Goal: Task Accomplishment & Management: Manage account settings

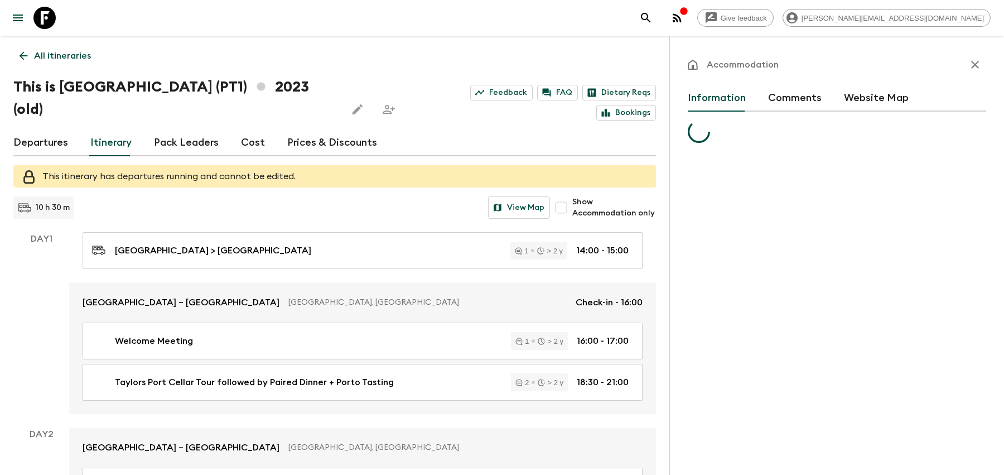
click at [653, 18] on icon "search adventures" at bounding box center [645, 17] width 13 height 13
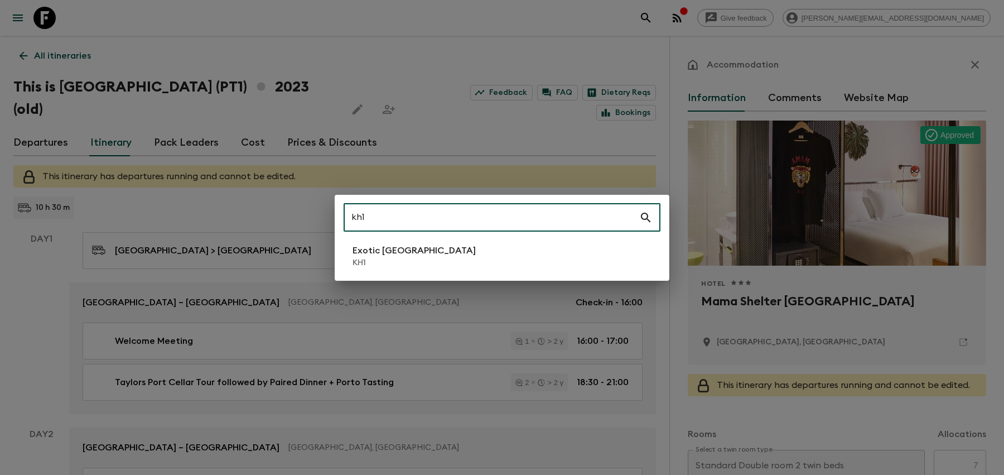
type input "kh1"
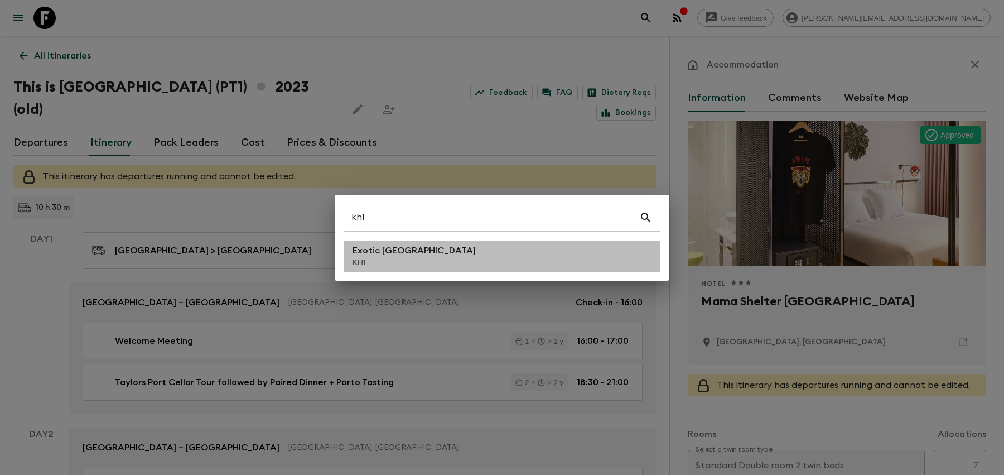
click at [425, 245] on p "Exotic [GEOGRAPHIC_DATA]" at bounding box center [414, 250] width 123 height 13
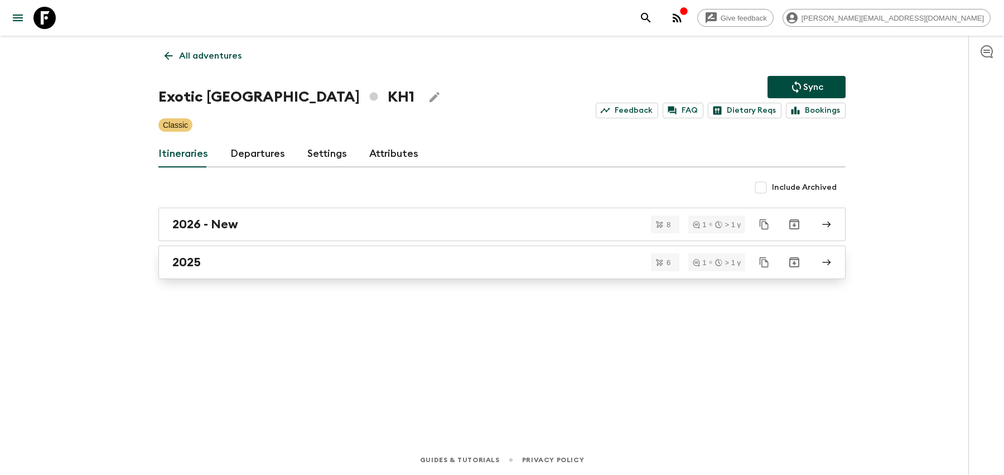
click at [326, 260] on div "2025" at bounding box center [491, 262] width 638 height 15
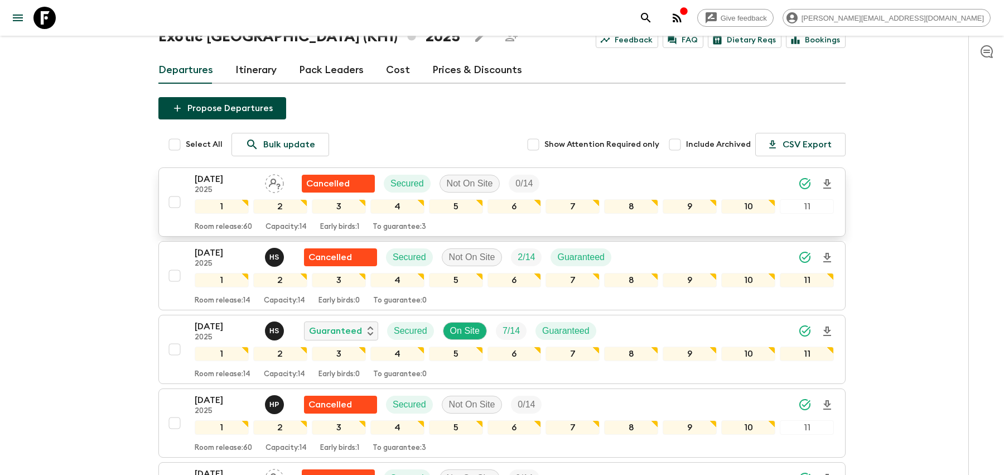
scroll to position [49, 0]
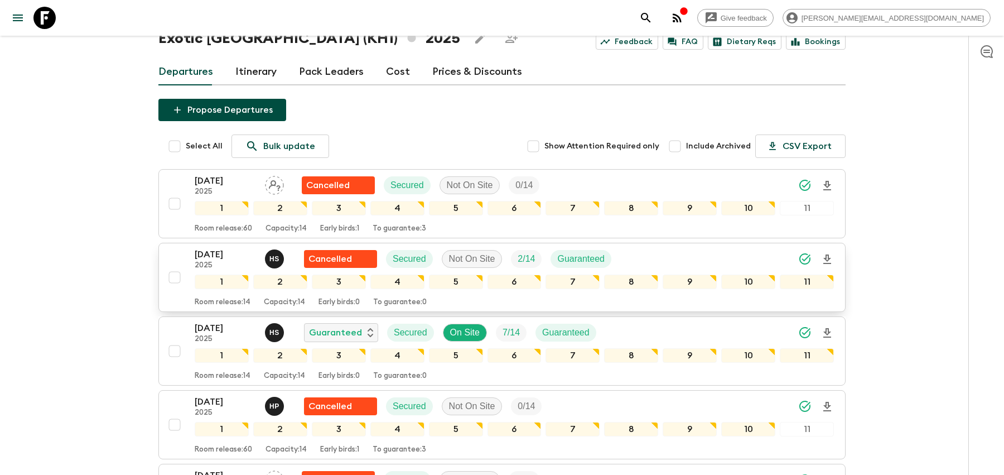
click at [648, 259] on div "[DATE] 2025 H S Cancelled Secured Not On Site 2 / 14 Guaranteed" at bounding box center [514, 259] width 639 height 22
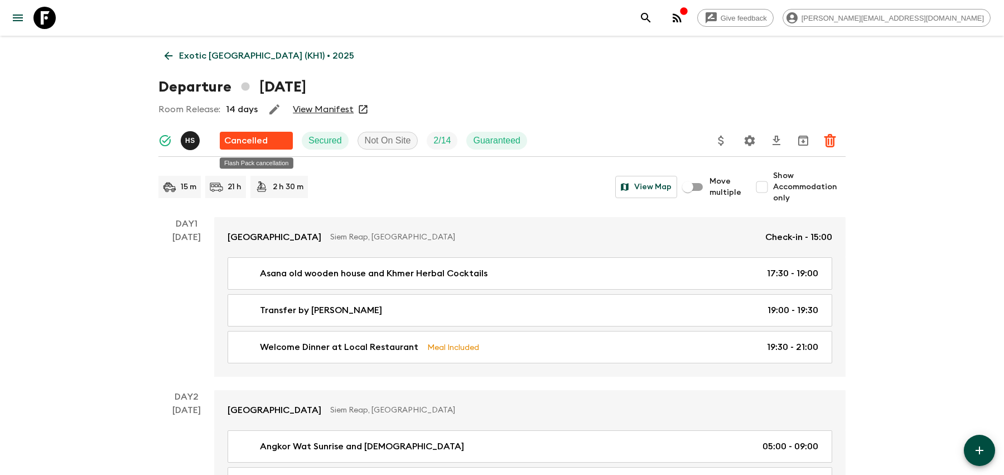
click at [271, 143] on div "Cancelled" at bounding box center [256, 140] width 64 height 13
click at [653, 17] on icon "search adventures" at bounding box center [645, 17] width 13 height 13
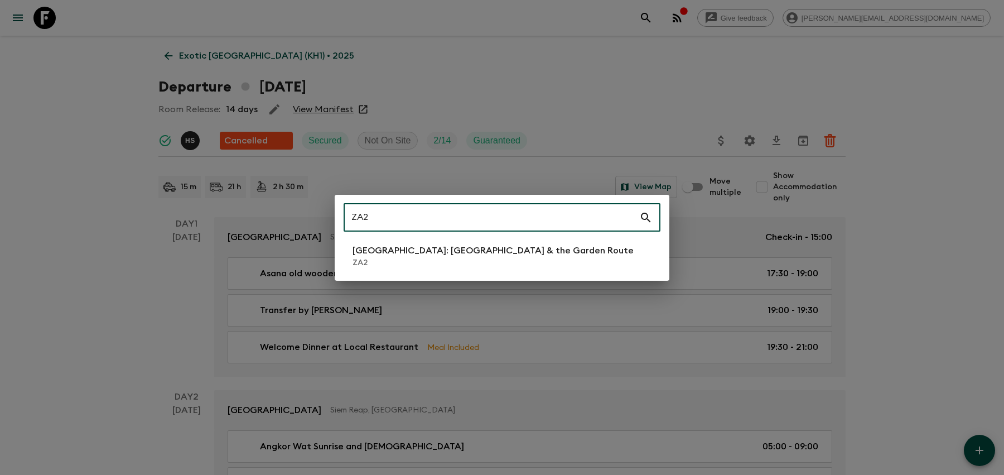
type input "ZA2"
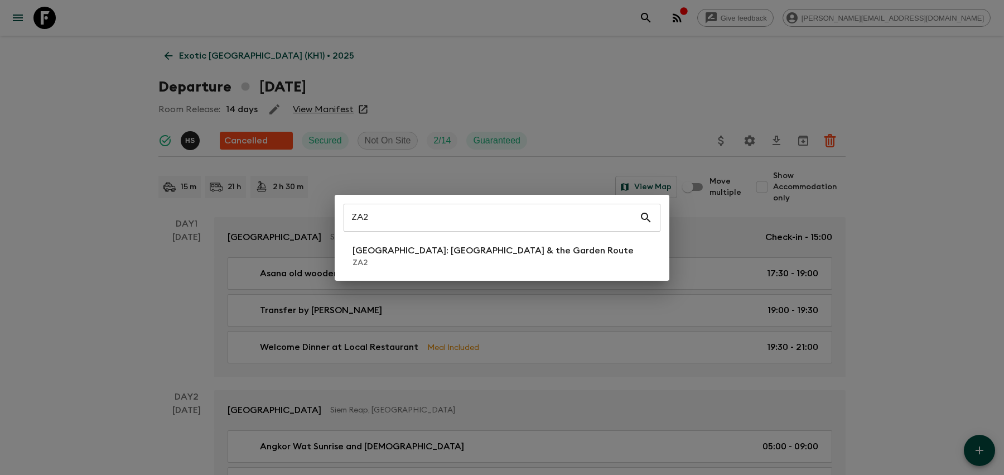
click at [455, 286] on div "ZA2 ​ South Africa: Cape Town & the Garden Route ZA2" at bounding box center [502, 237] width 1004 height 475
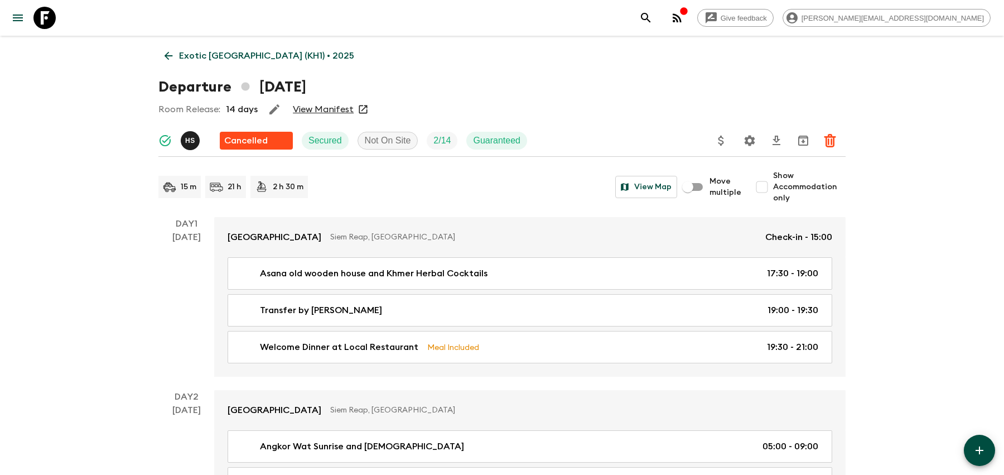
click at [758, 28] on div "Give feedback becky.j@flashpack.com" at bounding box center [813, 18] width 356 height 22
click at [653, 16] on icon "search adventures" at bounding box center [645, 17] width 13 height 13
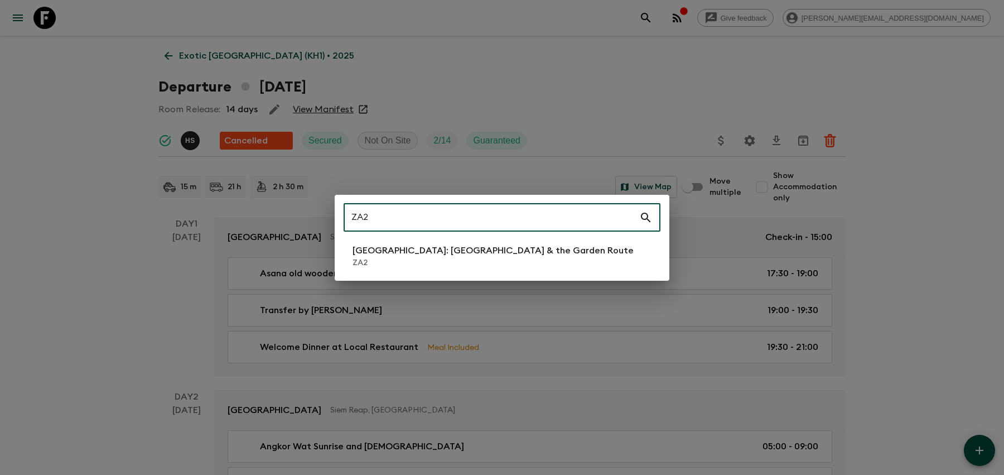
type input "ZA2"
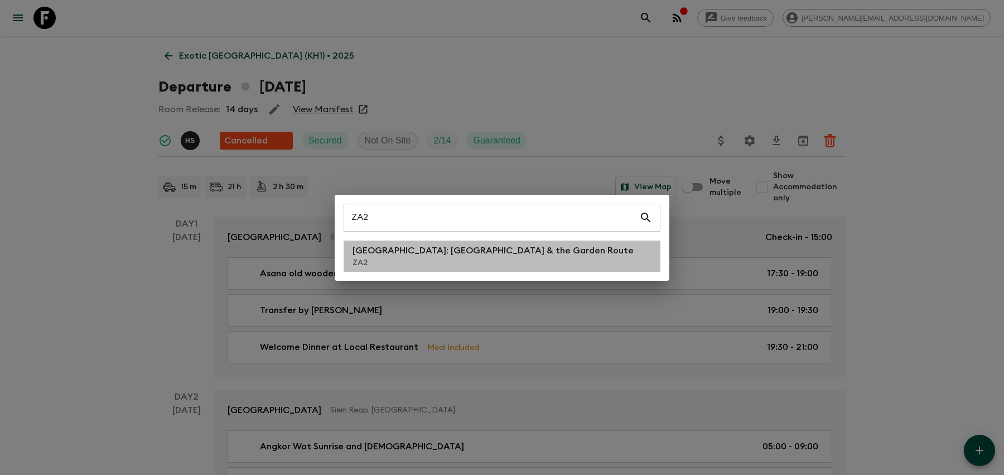
click at [440, 248] on p "[GEOGRAPHIC_DATA]: [GEOGRAPHIC_DATA] & the Garden Route" at bounding box center [493, 250] width 281 height 13
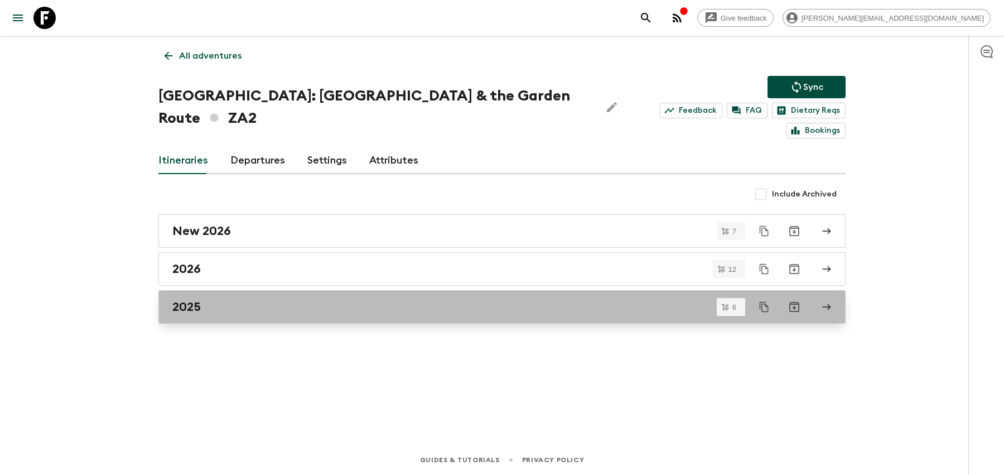
click at [442, 290] on link "2025" at bounding box center [501, 306] width 687 height 33
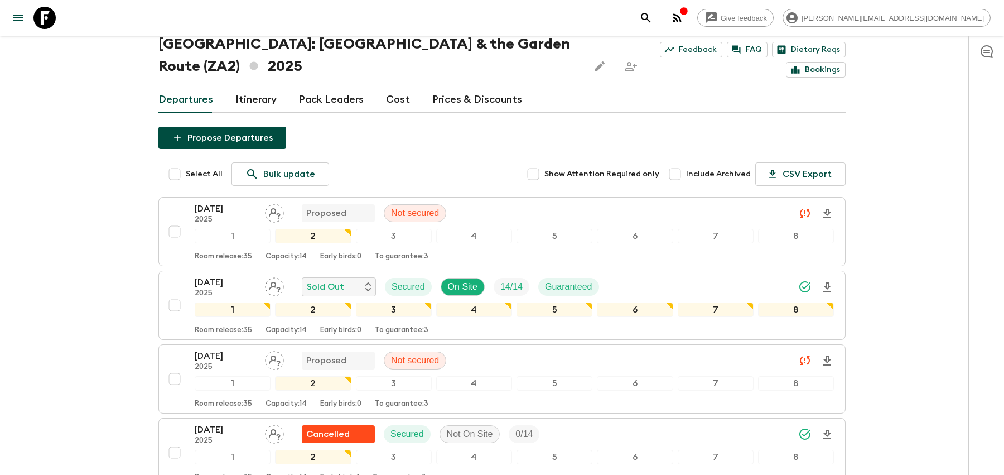
scroll to position [49, 0]
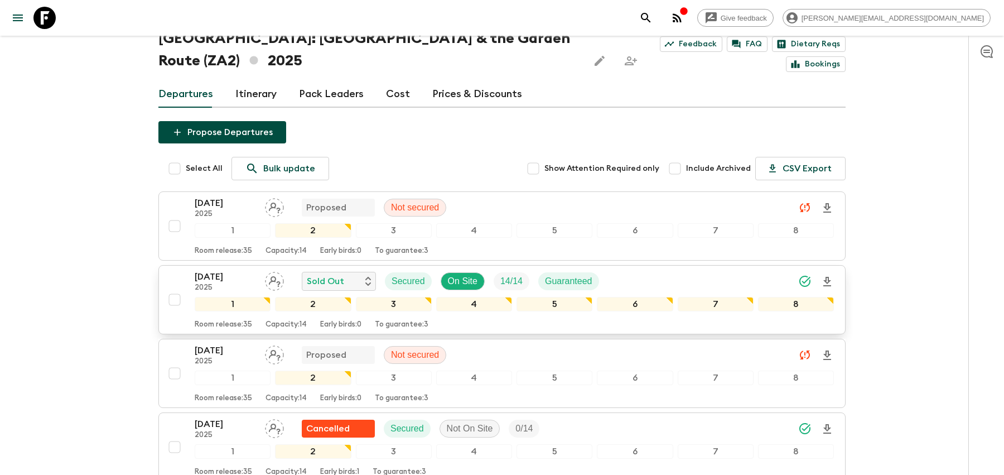
click at [685, 281] on div "[DATE] 2025 Sold Out Secured On Site 14 / 14 Guaranteed" at bounding box center [514, 281] width 639 height 22
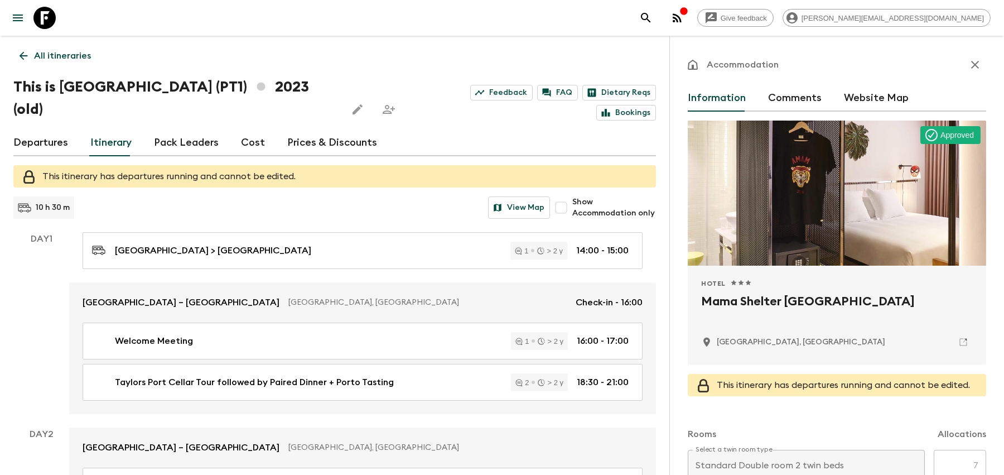
click at [650, 18] on icon "search adventures" at bounding box center [645, 17] width 9 height 9
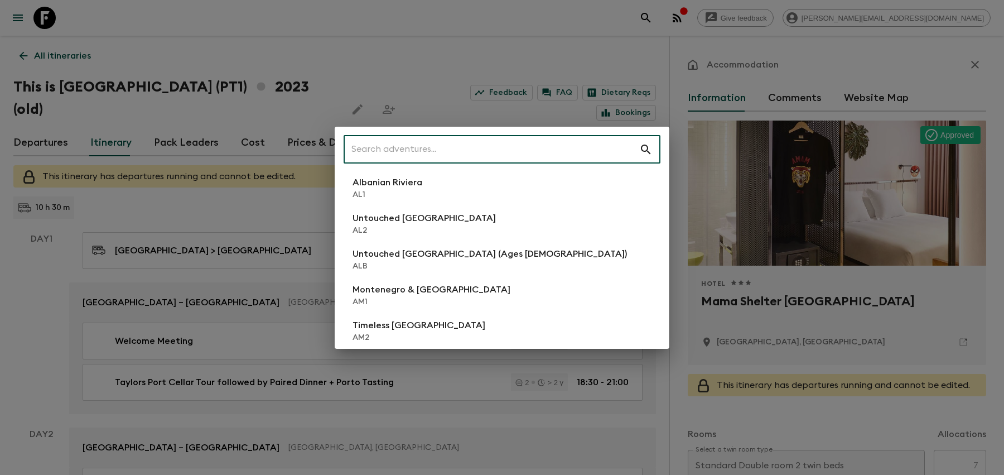
click at [449, 151] on input "text" at bounding box center [492, 149] width 296 height 31
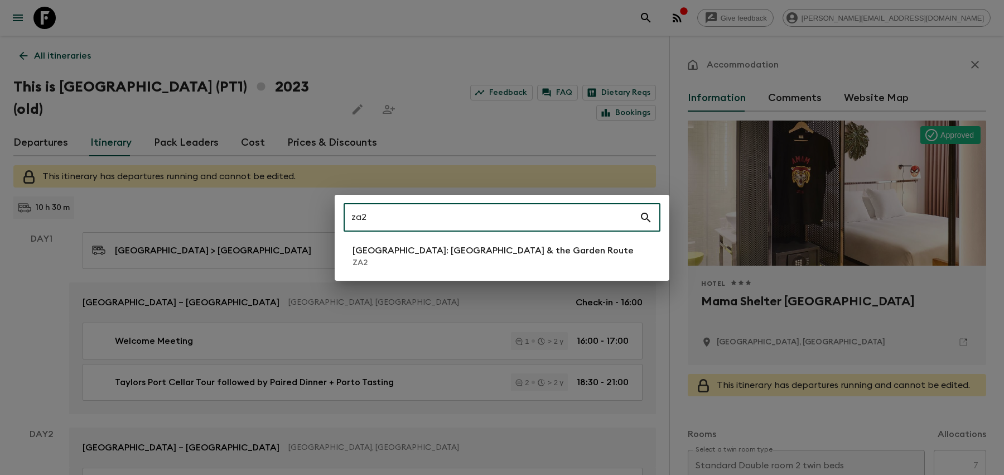
type input "za2"
click at [407, 263] on p "ZA2" at bounding box center [493, 262] width 281 height 11
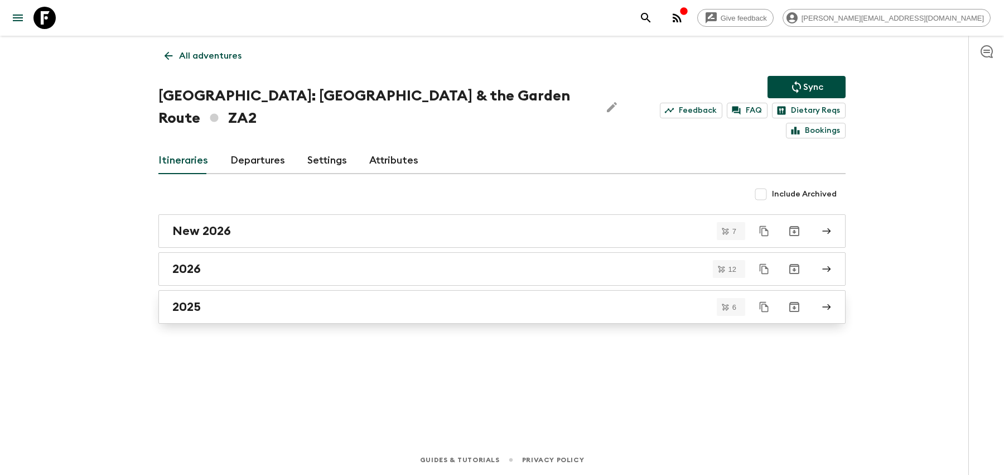
click at [396, 290] on link "2025" at bounding box center [501, 306] width 687 height 33
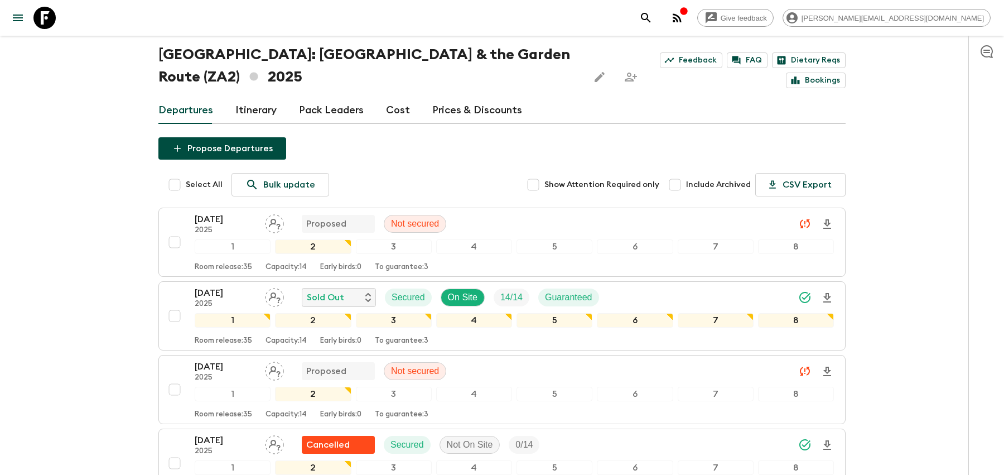
scroll to position [38, 0]
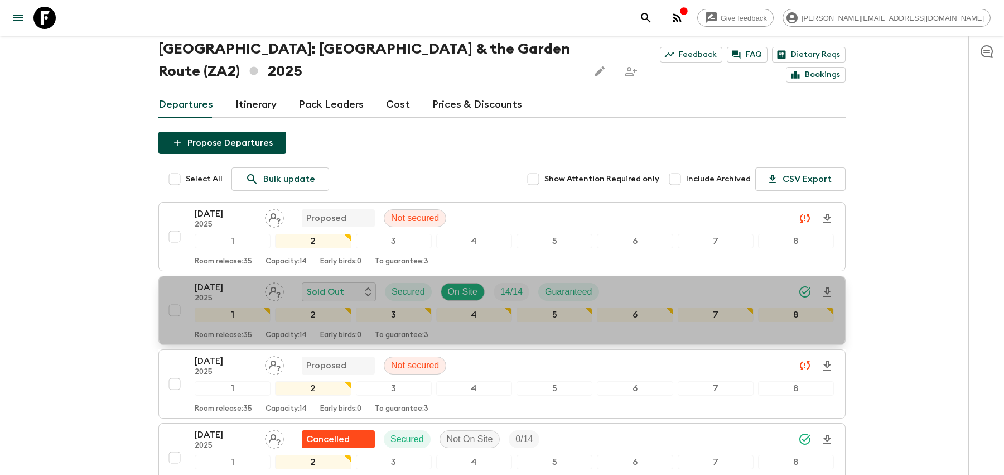
click at [659, 285] on div "[DATE] 2025 Sold Out Secured On Site 14 / 14 Guaranteed" at bounding box center [514, 292] width 639 height 22
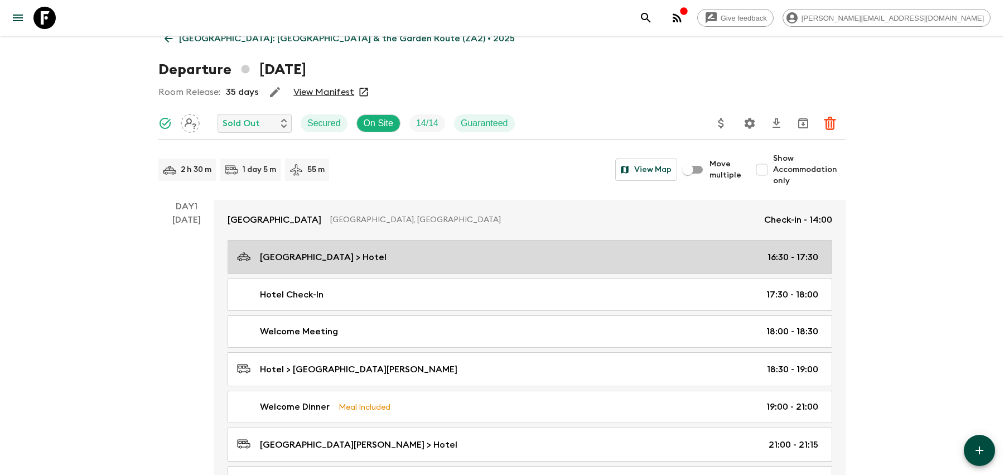
scroll to position [20, 0]
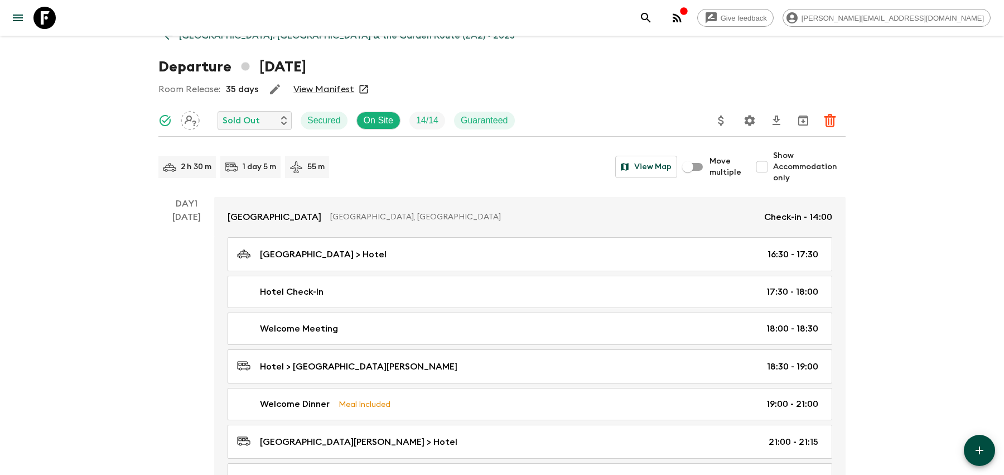
click at [754, 114] on icon "Settings" at bounding box center [749, 120] width 13 height 13
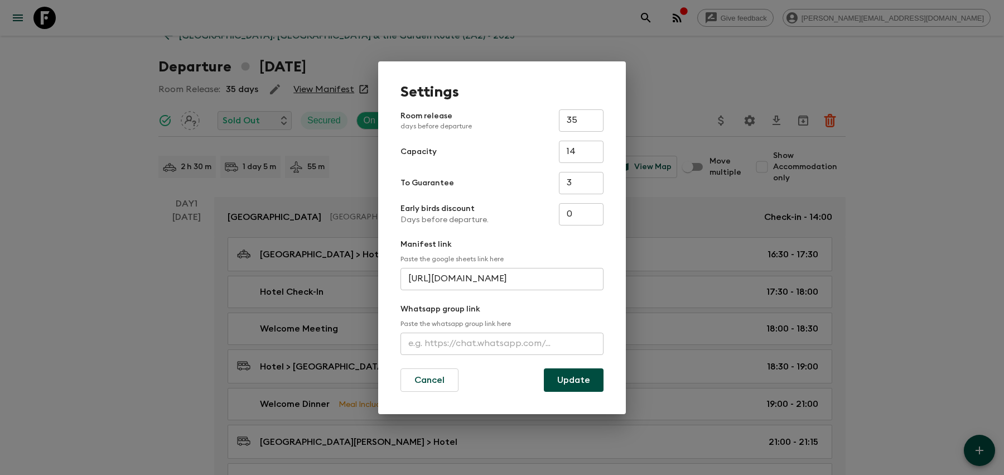
click at [499, 346] on input "text" at bounding box center [502, 343] width 203 height 22
paste input "[URL][DOMAIN_NAME]"
type input "[URL][DOMAIN_NAME]"
click at [588, 379] on button "Update" at bounding box center [574, 379] width 60 height 23
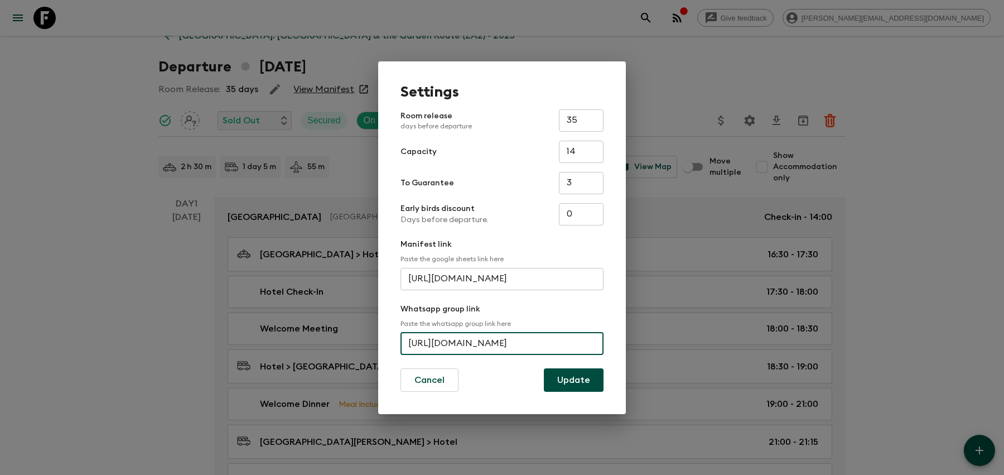
scroll to position [0, 0]
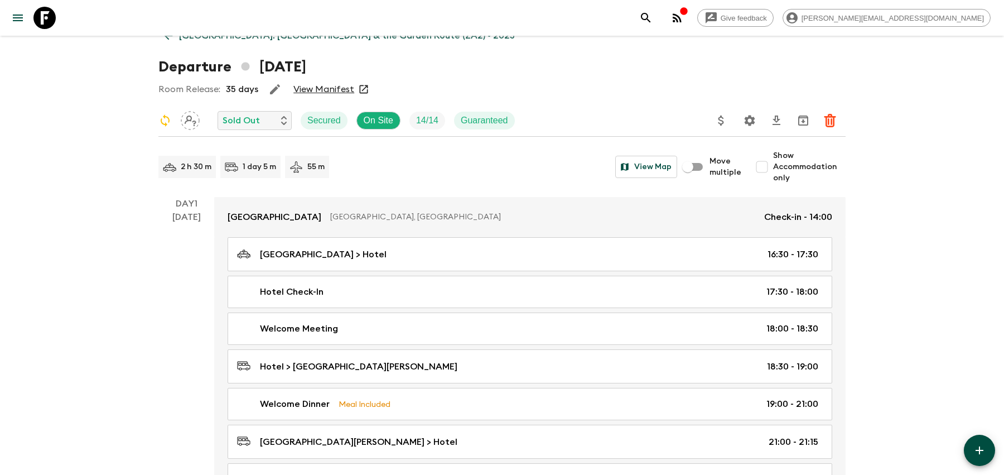
click at [653, 23] on icon "search adventures" at bounding box center [645, 17] width 13 height 13
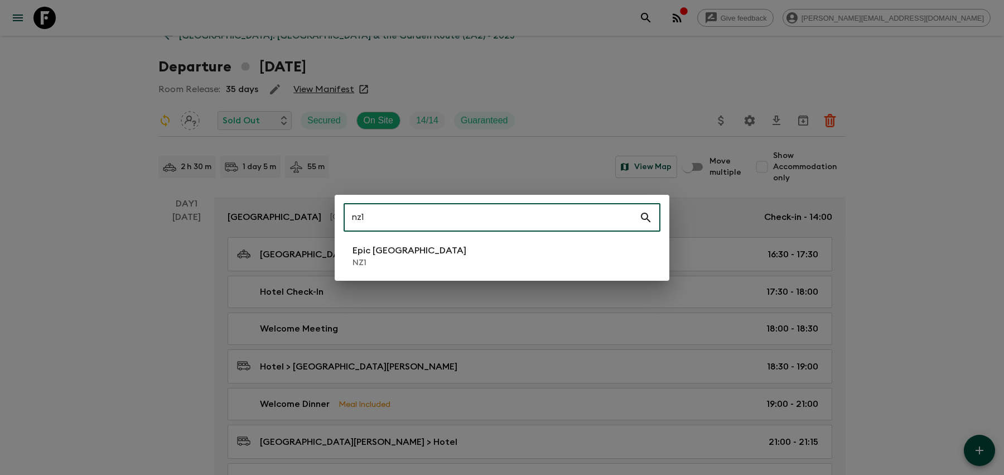
type input "nz1"
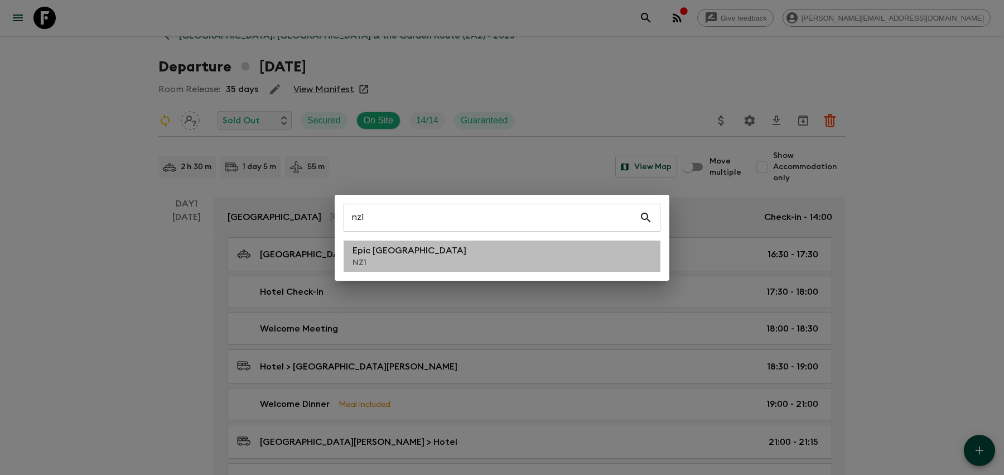
click at [457, 251] on li "Epic [GEOGRAPHIC_DATA] NZ1" at bounding box center [502, 255] width 317 height 31
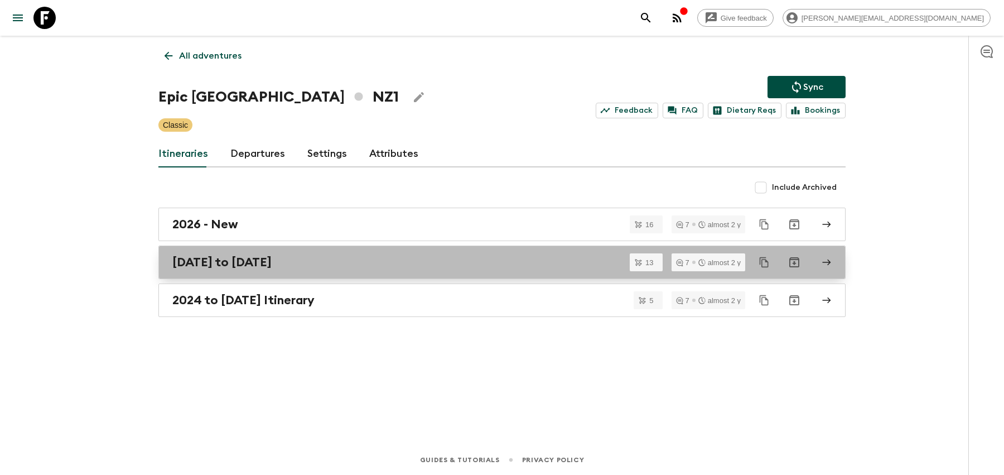
click at [409, 263] on div "[DATE] to [DATE]" at bounding box center [491, 262] width 638 height 15
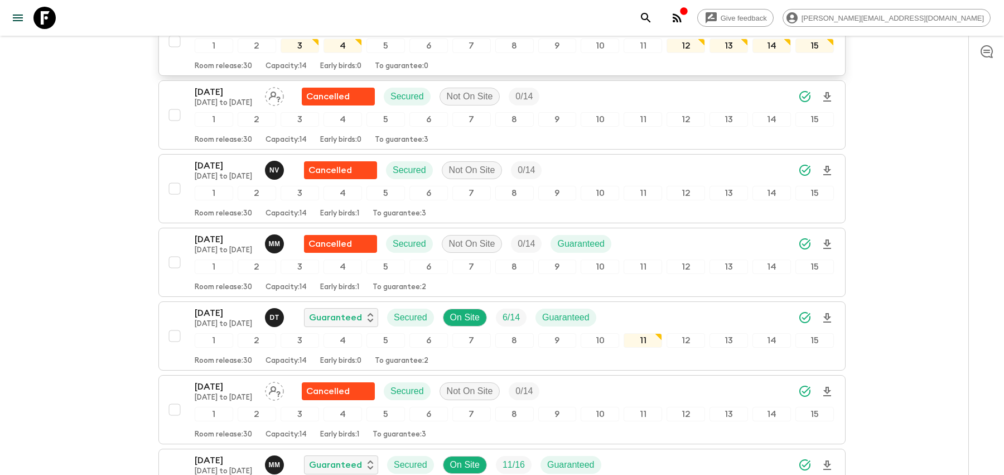
scroll to position [384, 0]
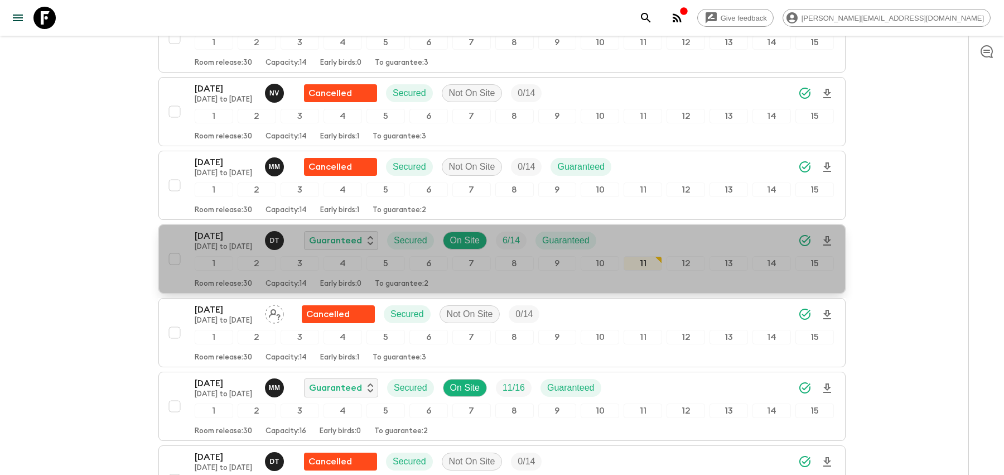
click at [649, 229] on div "[DATE] [DATE] to [DATE] D T Guaranteed Secured On Site 6 / 14 Guaranteed" at bounding box center [514, 240] width 639 height 22
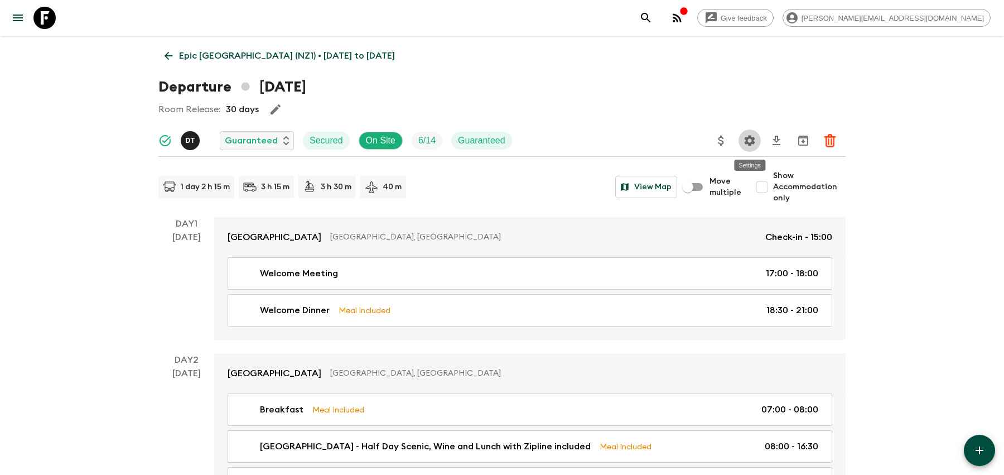
click at [752, 141] on icon "Settings" at bounding box center [750, 140] width 11 height 11
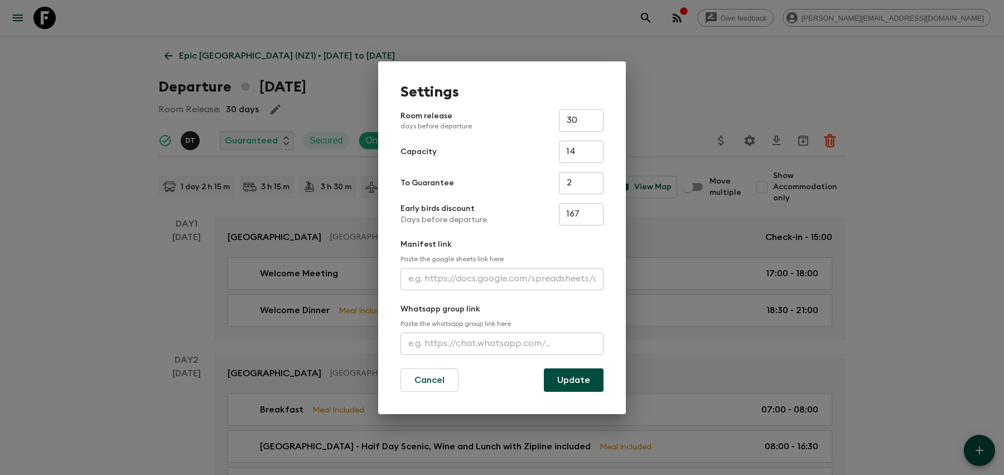
click at [491, 355] on form "Room release days before departure 30 ​ Capacity 14 ​ To Guarantee 2 ​ Early bi…" at bounding box center [502, 250] width 203 height 282
click at [494, 345] on input "text" at bounding box center [502, 343] width 203 height 22
paste input "[URL][DOMAIN_NAME]"
type input "[URL][DOMAIN_NAME]"
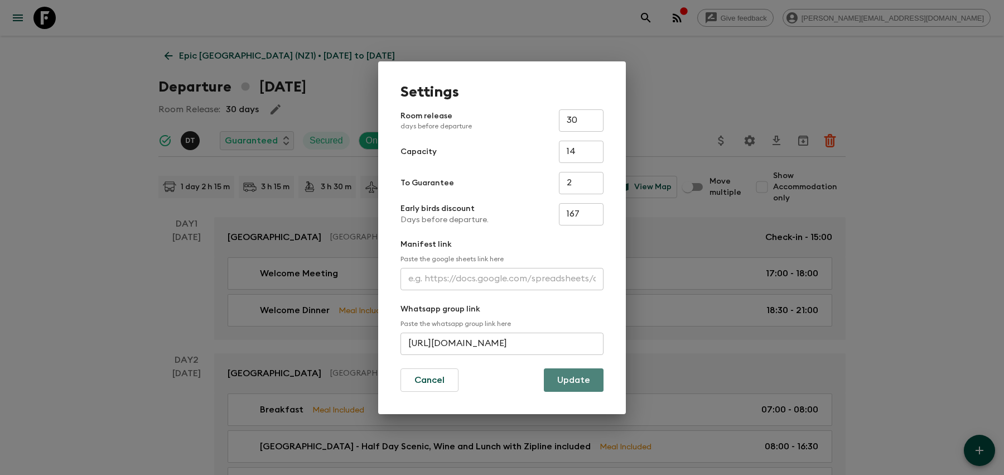
click at [568, 372] on button "Update" at bounding box center [574, 379] width 60 height 23
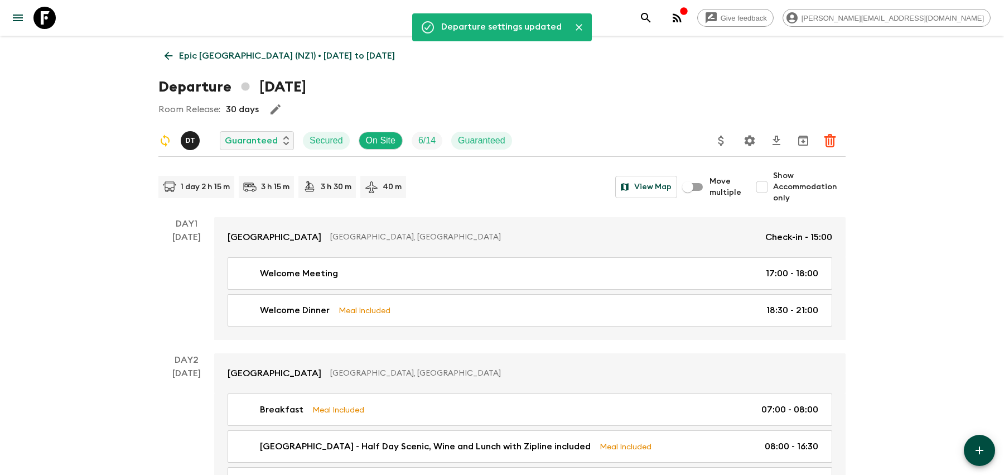
click at [653, 16] on icon "search adventures" at bounding box center [645, 17] width 13 height 13
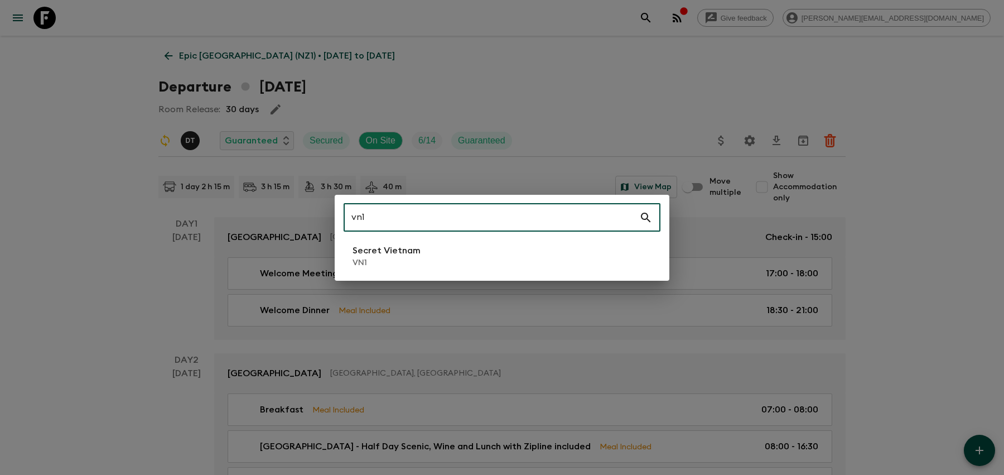
type input "vn1"
click at [475, 251] on li "Secret Vietnam VN1" at bounding box center [502, 255] width 317 height 31
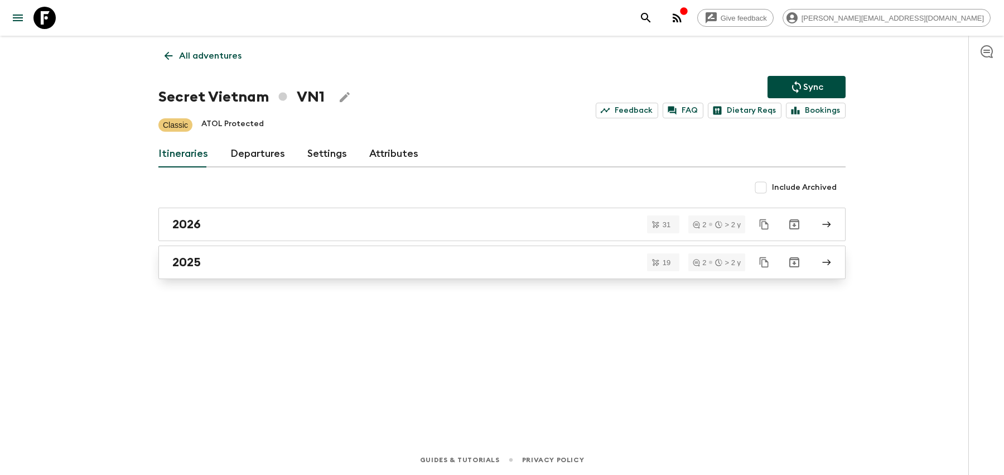
click at [311, 258] on div "2025" at bounding box center [491, 262] width 638 height 15
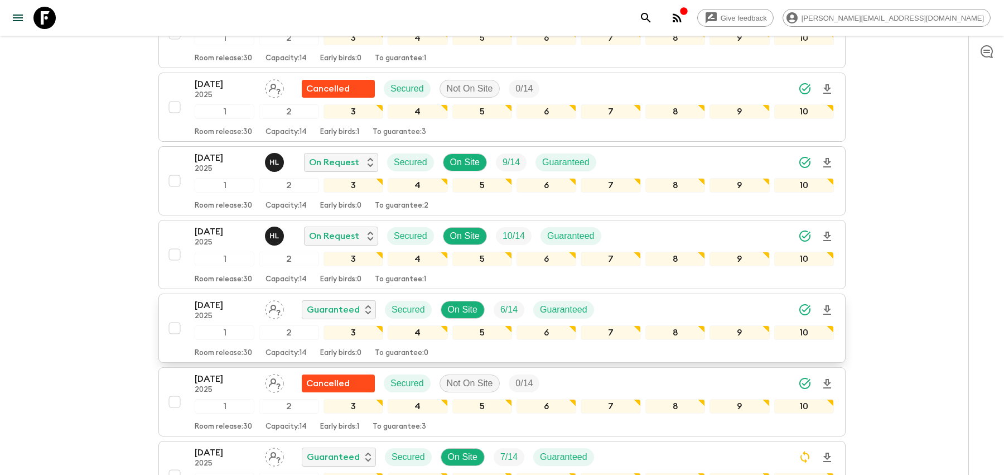
scroll to position [461, 0]
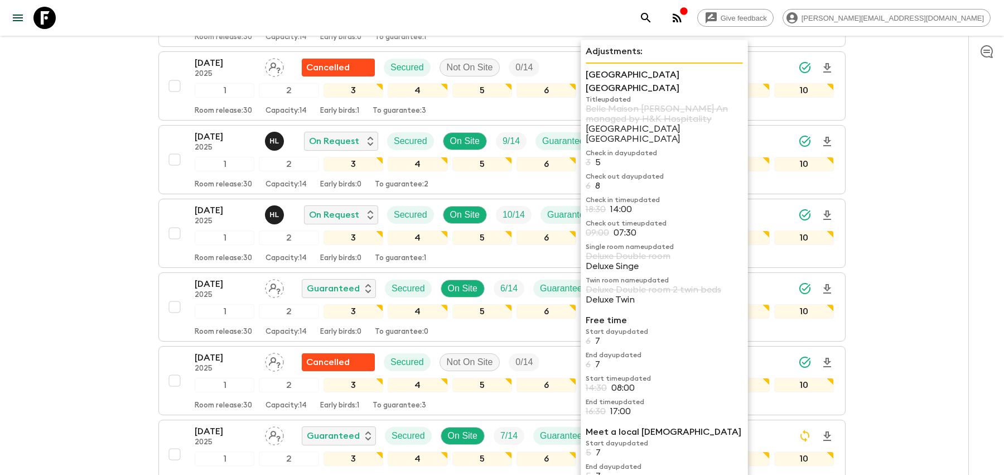
click at [631, 282] on div "[GEOGRAPHIC_DATA] Hoi An Title updated Belle Maison Hadana Hoi An managed by H&…" at bounding box center [664, 188] width 157 height 241
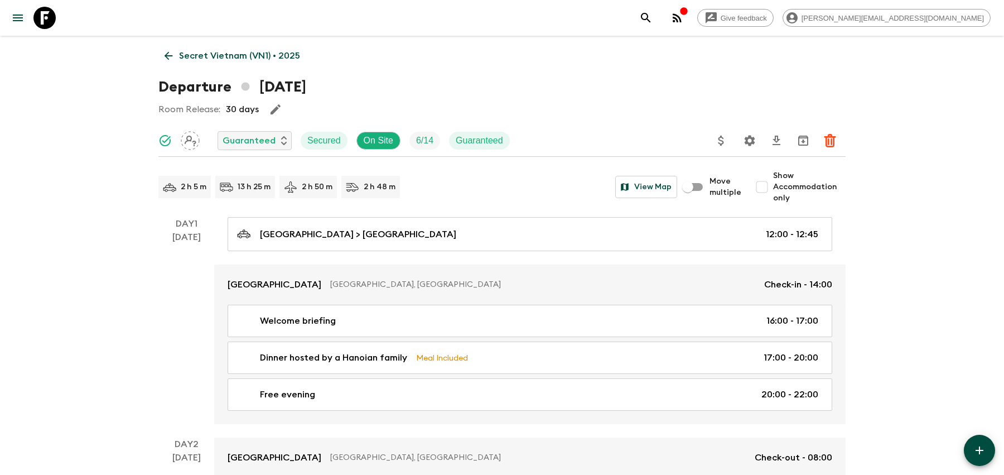
click at [749, 137] on icon "Settings" at bounding box center [750, 140] width 11 height 11
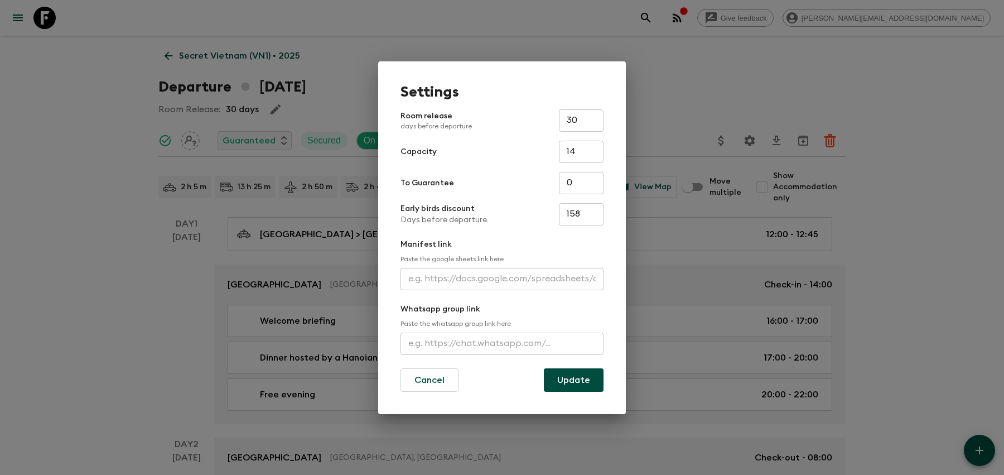
click at [464, 339] on input "text" at bounding box center [502, 343] width 203 height 22
paste input "[URL][DOMAIN_NAME]"
type input "[URL][DOMAIN_NAME]"
click at [563, 386] on button "Update" at bounding box center [574, 379] width 60 height 23
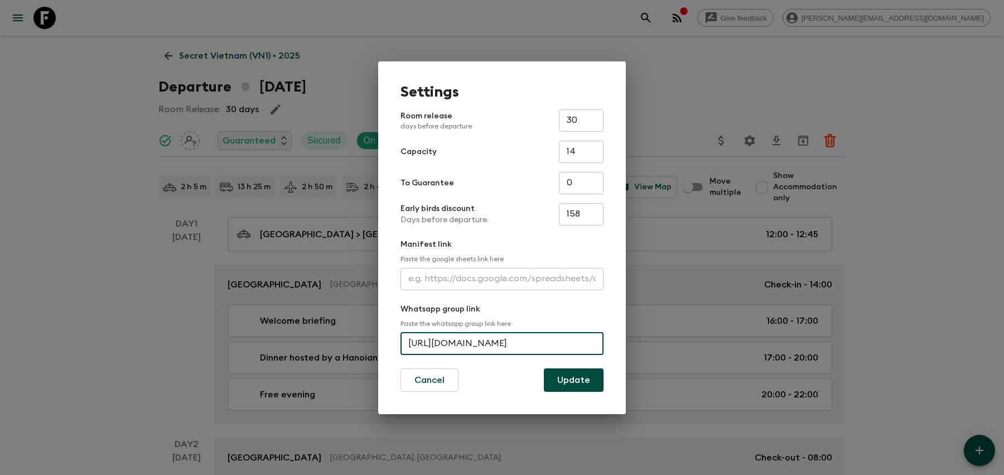
scroll to position [0, 0]
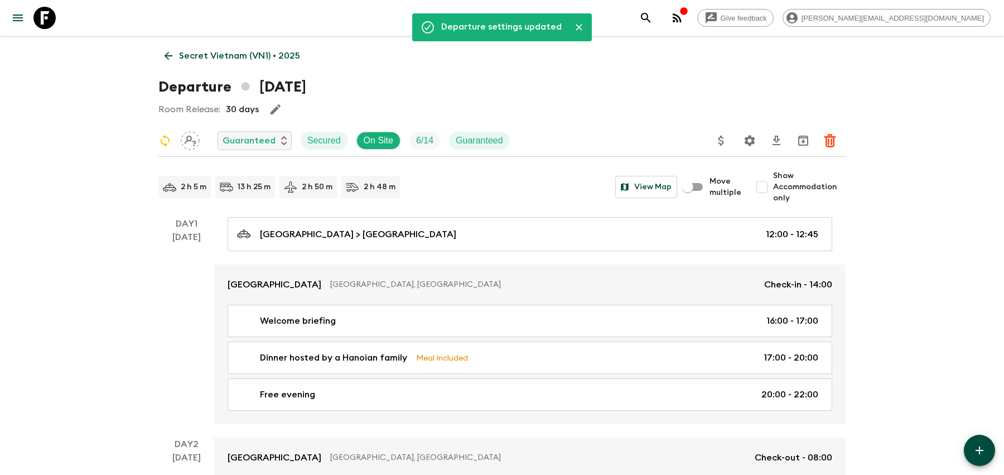
click at [653, 20] on icon "search adventures" at bounding box center [645, 17] width 13 height 13
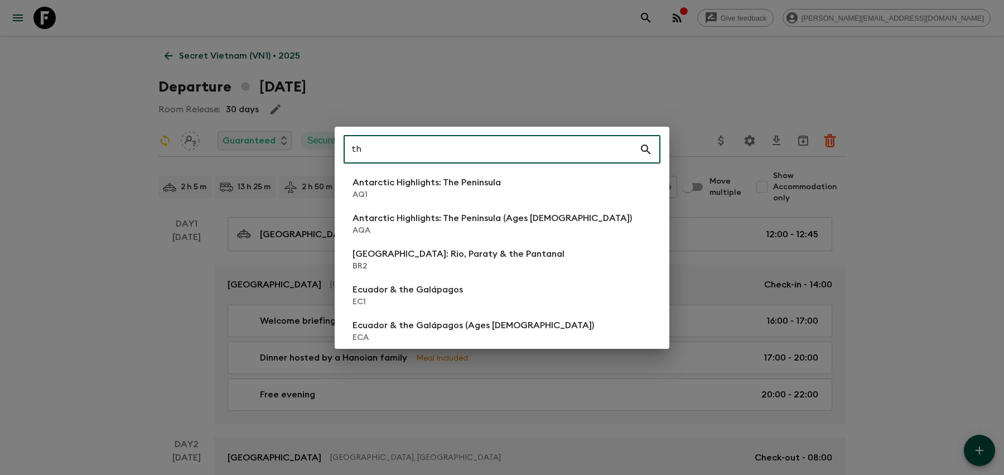
type input "t"
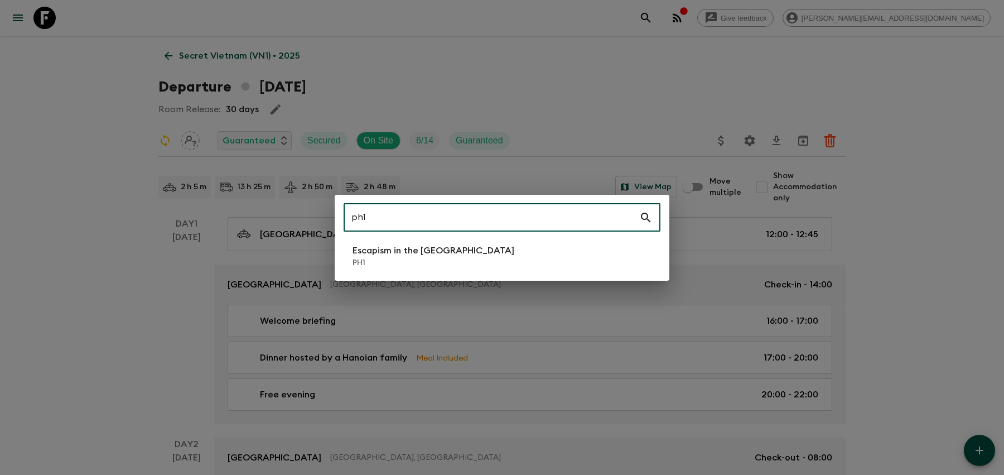
type input "ph1"
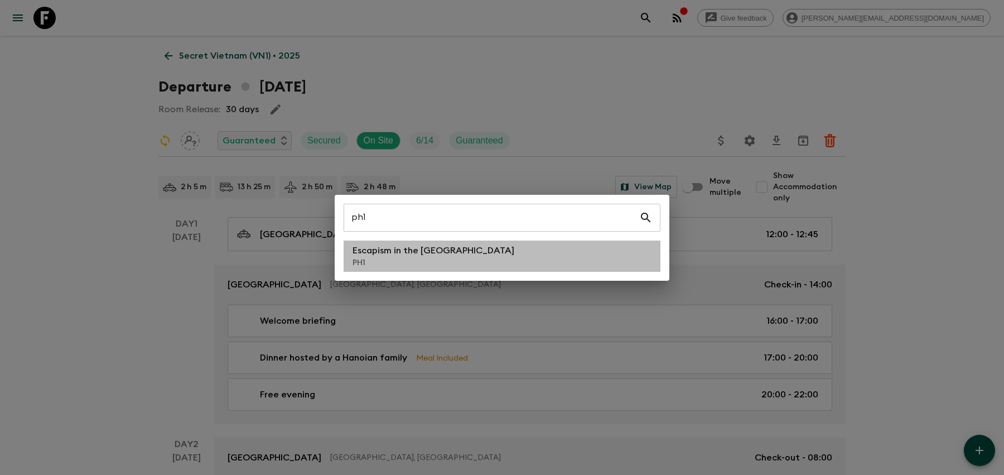
click at [604, 254] on li "Escapism in the [GEOGRAPHIC_DATA] PH1" at bounding box center [502, 255] width 317 height 31
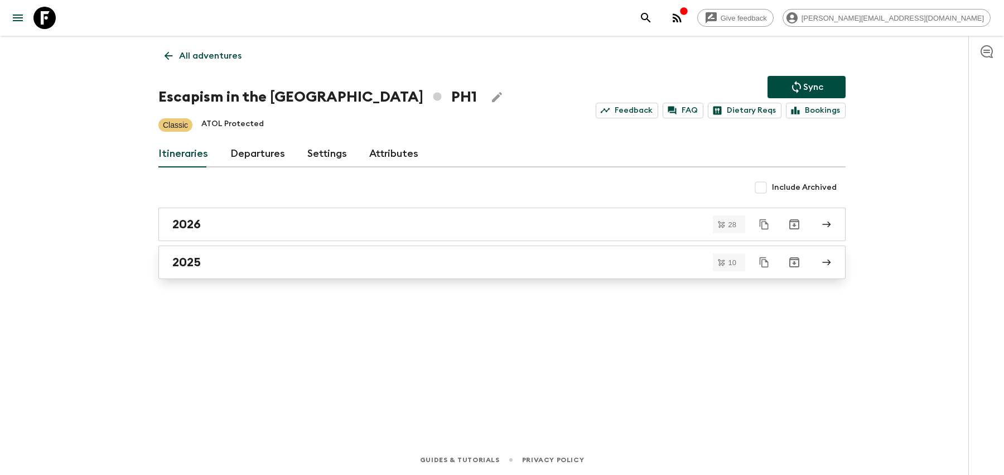
click at [461, 258] on div "2025" at bounding box center [491, 262] width 638 height 15
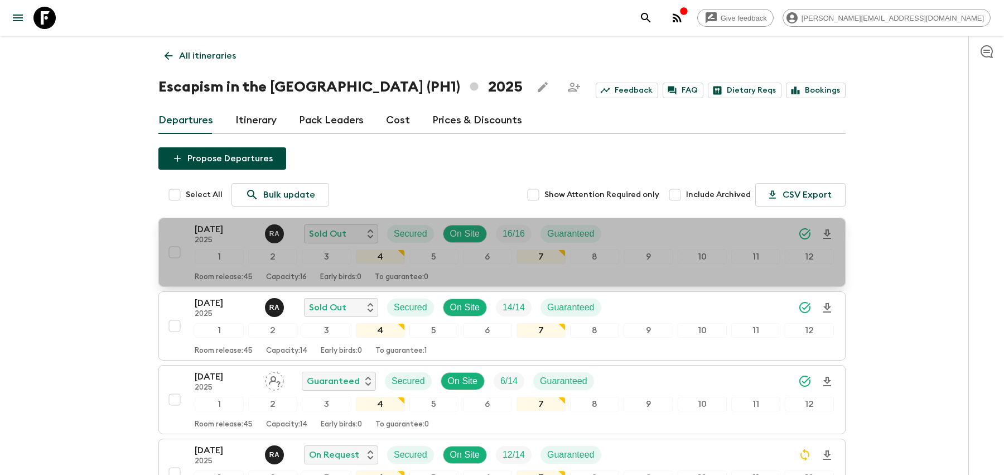
click at [645, 229] on div "[DATE] 2025 R A Sold Out Secured On Site 16 / 16 Guaranteed" at bounding box center [514, 234] width 639 height 22
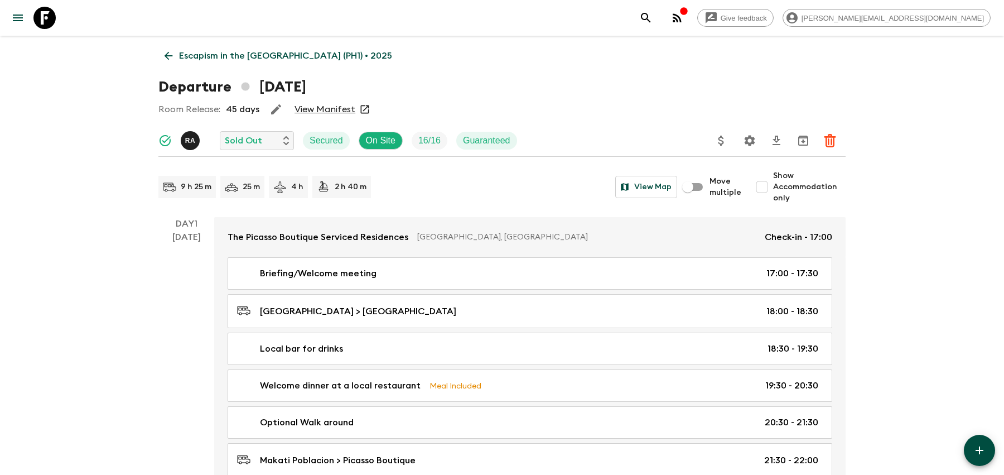
click at [759, 142] on button "Settings" at bounding box center [750, 140] width 22 height 22
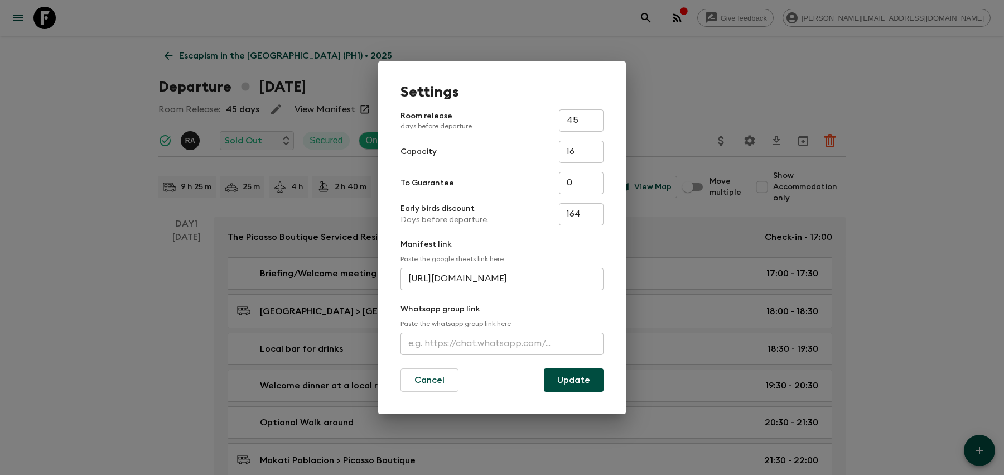
click at [480, 339] on input "text" at bounding box center [502, 343] width 203 height 22
paste input "[URL][DOMAIN_NAME]"
type input "[URL][DOMAIN_NAME]"
click at [576, 382] on button "Update" at bounding box center [574, 379] width 60 height 23
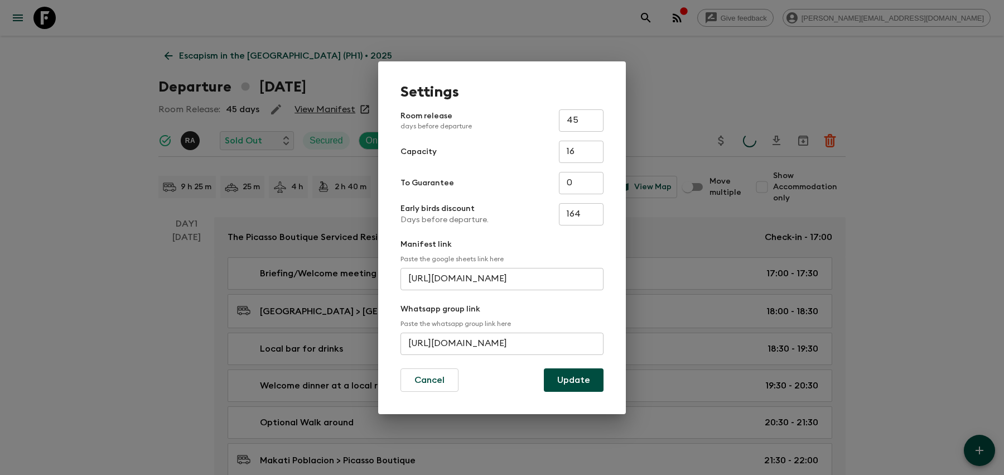
scroll to position [0, 0]
